Goal: Transaction & Acquisition: Book appointment/travel/reservation

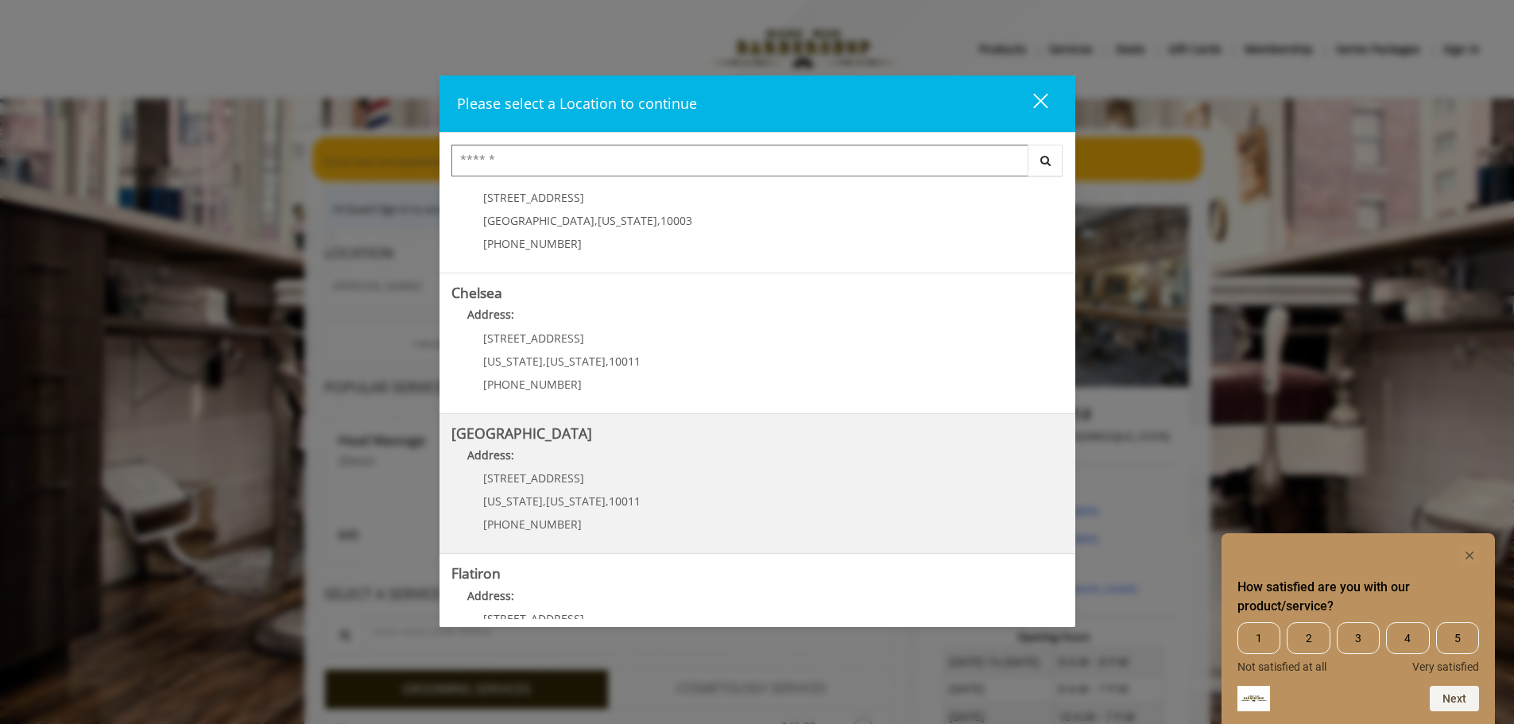
scroll to position [79, 0]
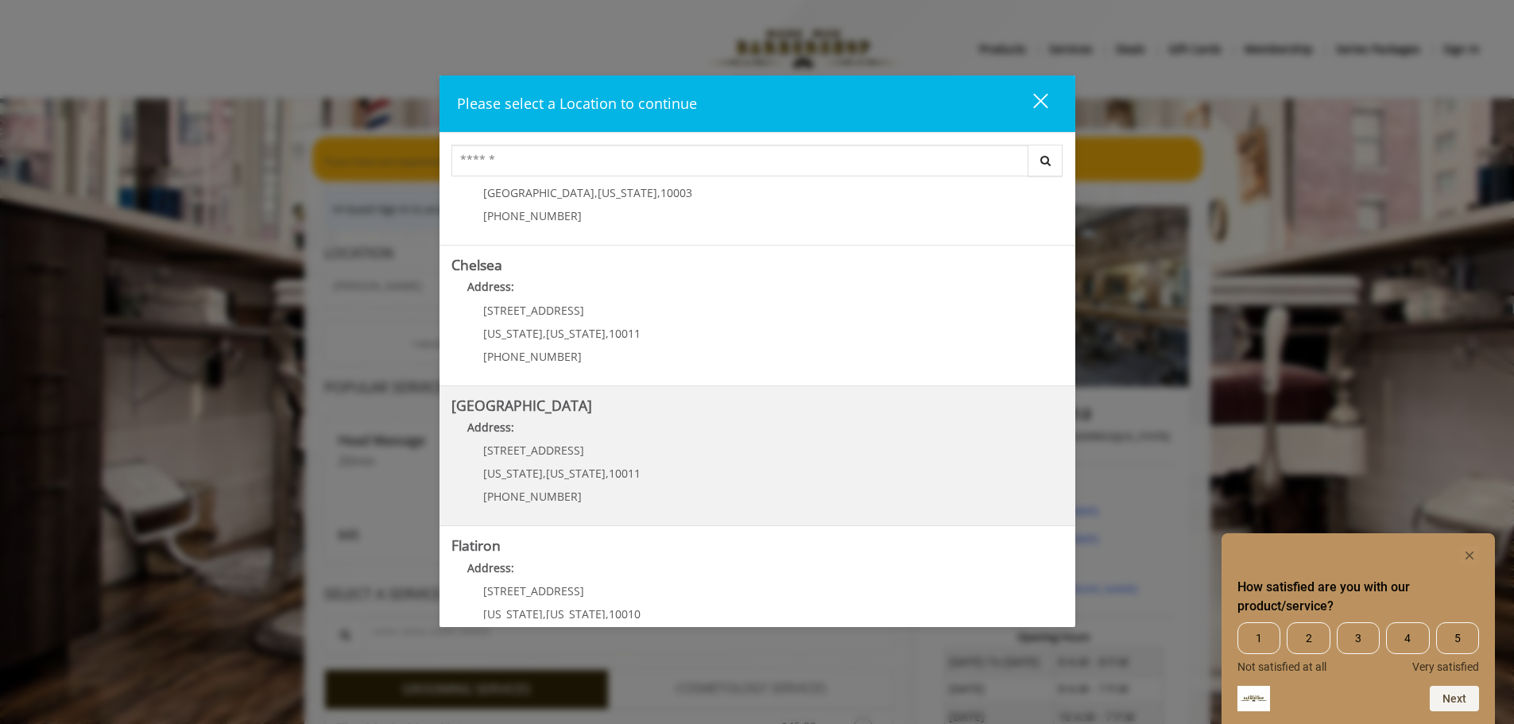
click at [559, 474] on span "New York" at bounding box center [576, 473] width 60 height 15
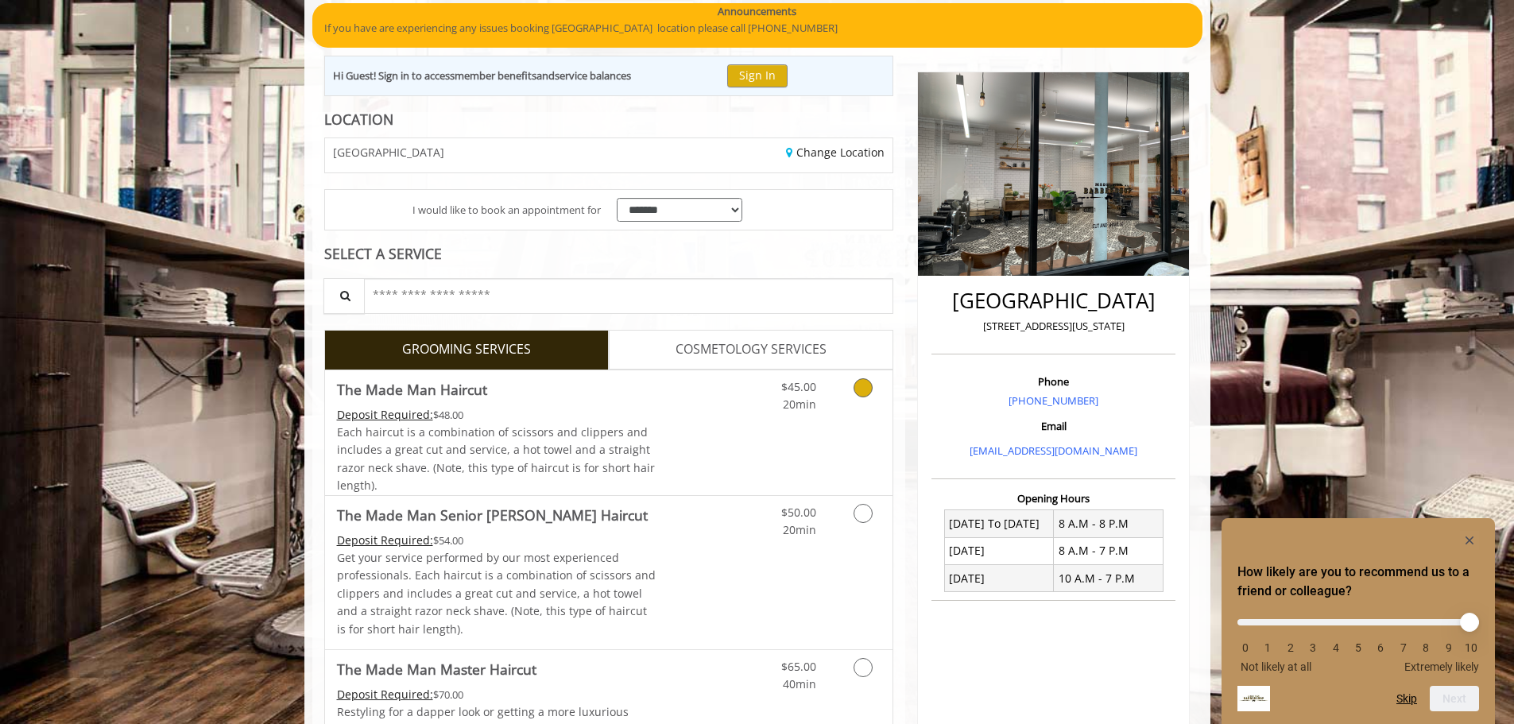
scroll to position [159, 0]
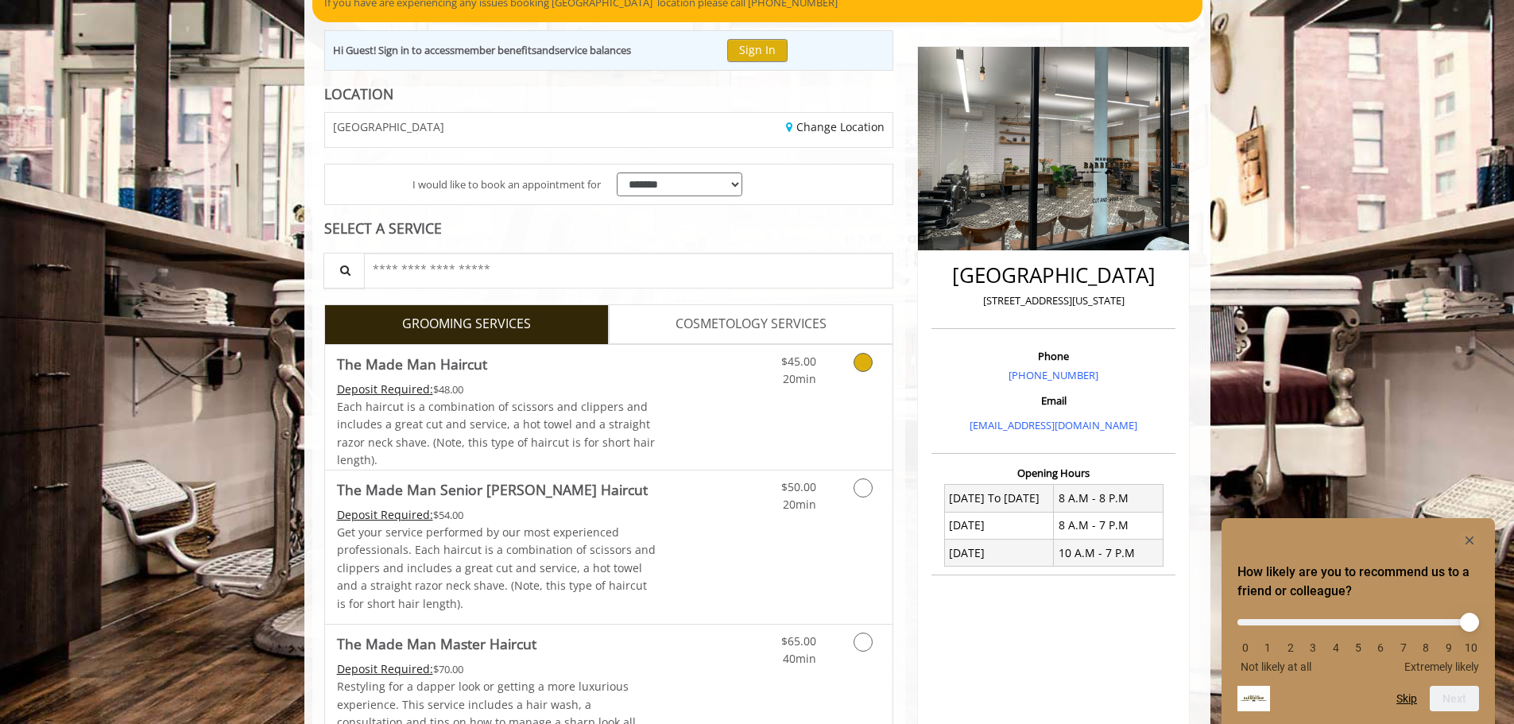
click at [862, 367] on icon "Grooming services" at bounding box center [863, 362] width 19 height 19
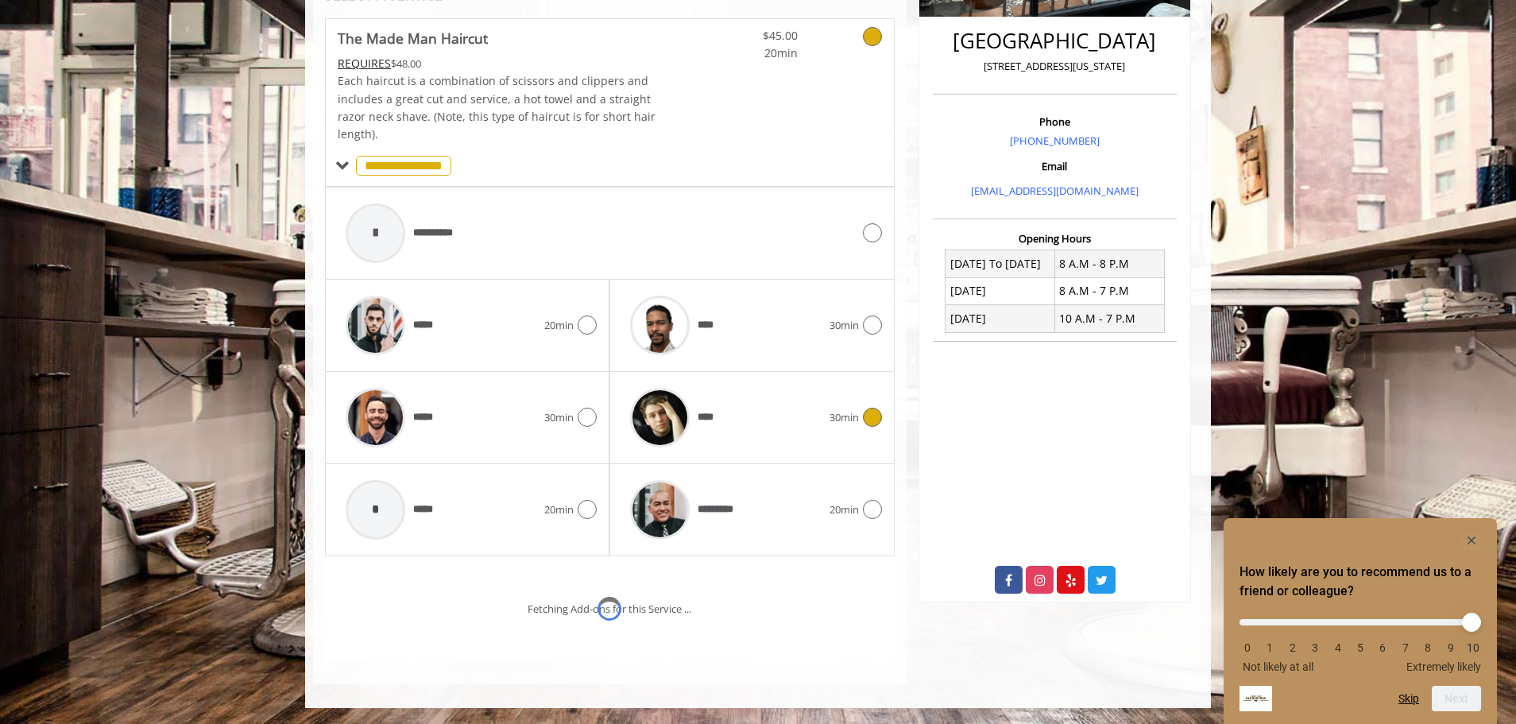
scroll to position [460, 0]
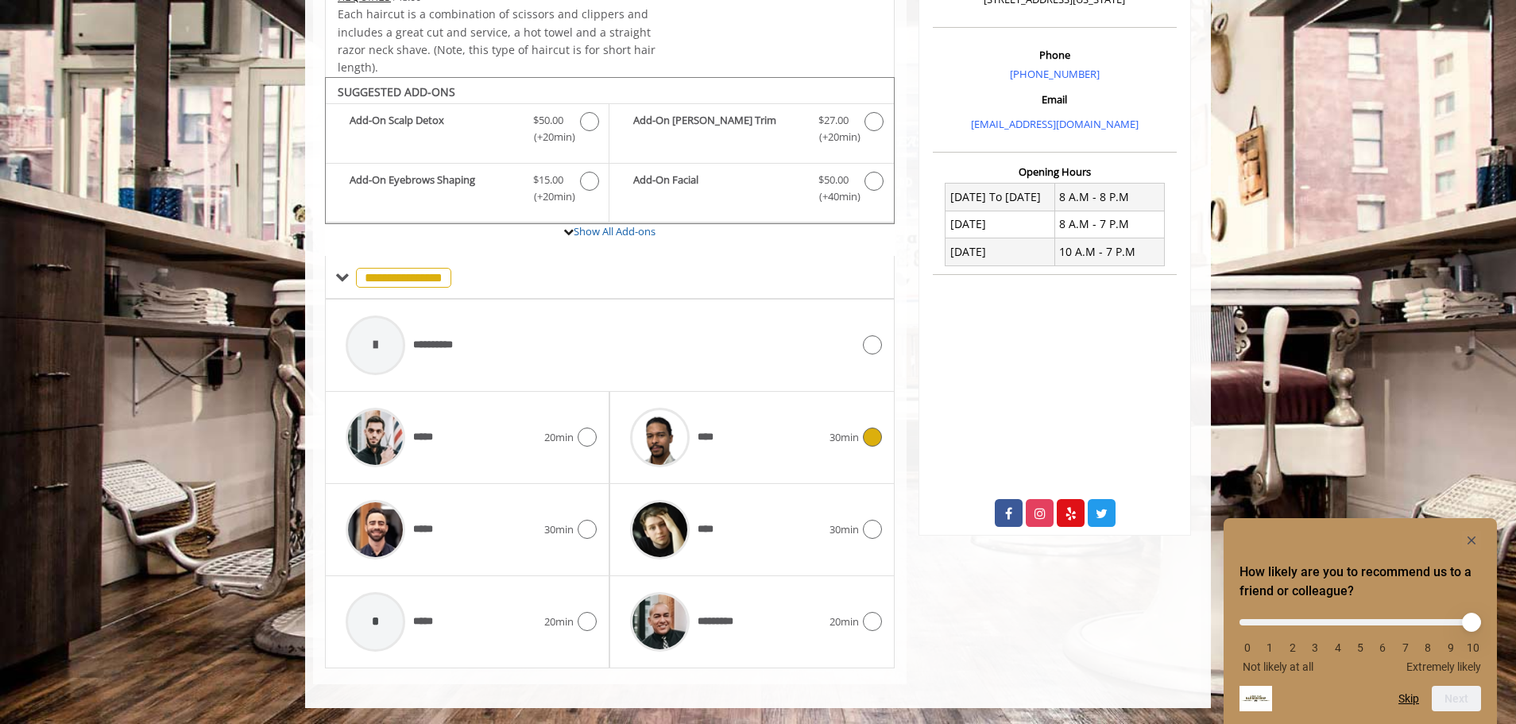
click at [856, 427] on div "**** 30min" at bounding box center [751, 438] width 259 height 76
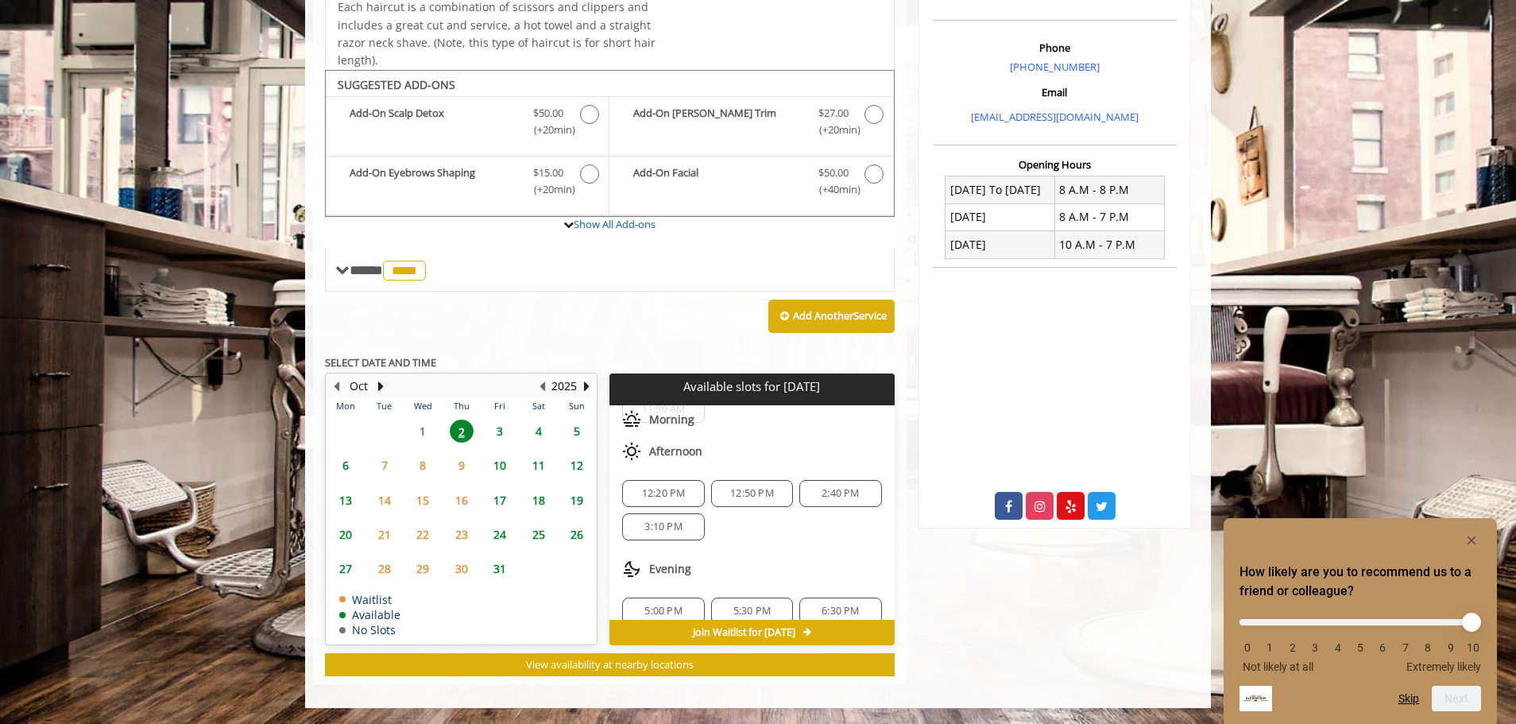
scroll to position [105, 0]
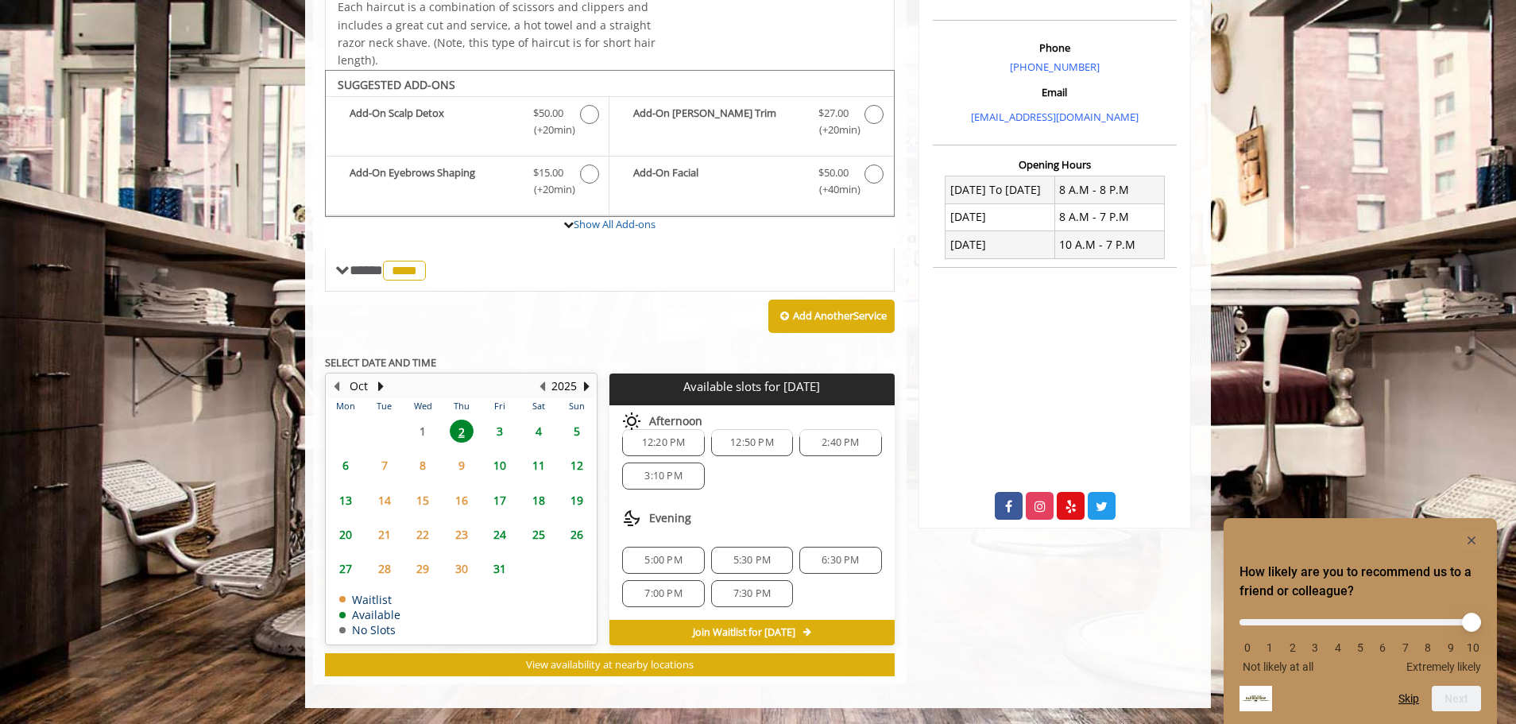
click at [498, 434] on span "3" at bounding box center [500, 431] width 24 height 23
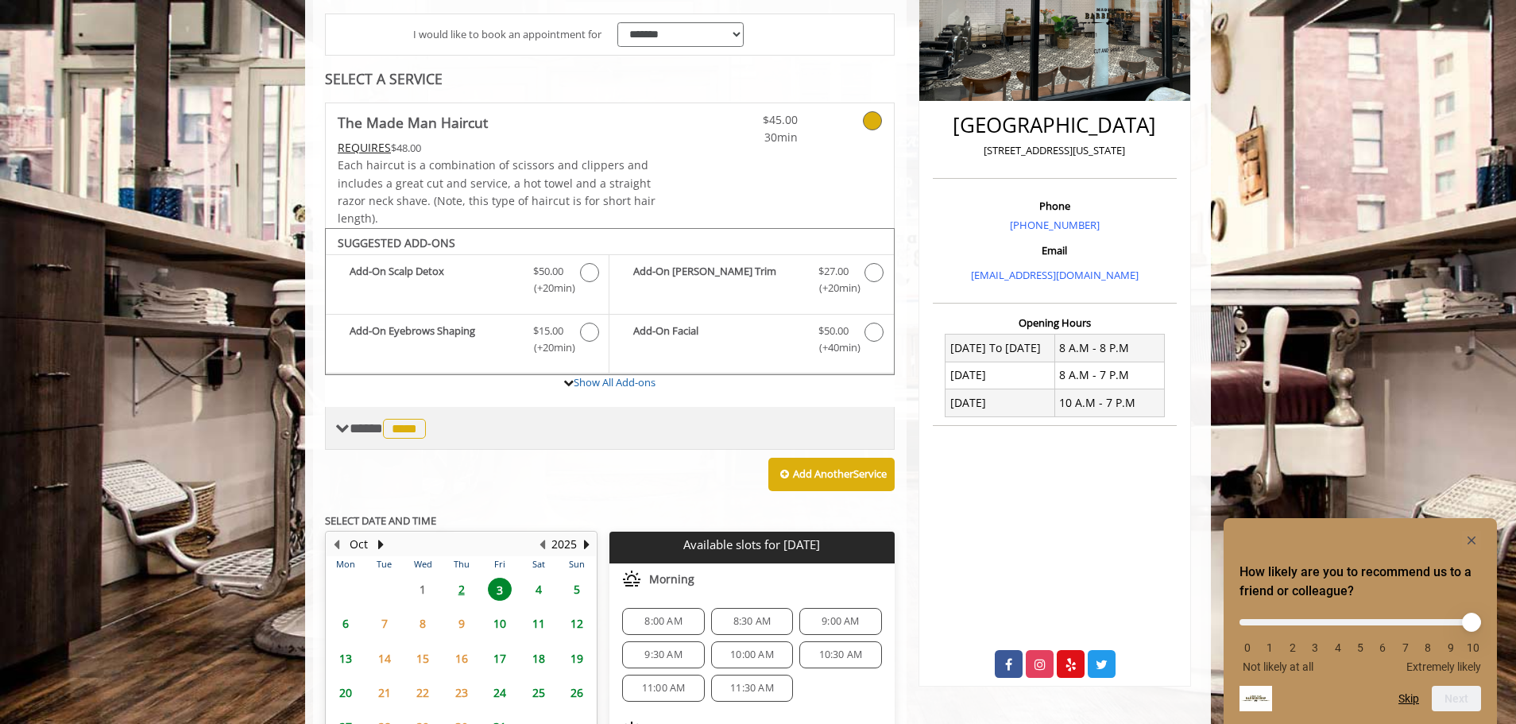
scroll to position [308, 0]
